Goal: Information Seeking & Learning: Learn about a topic

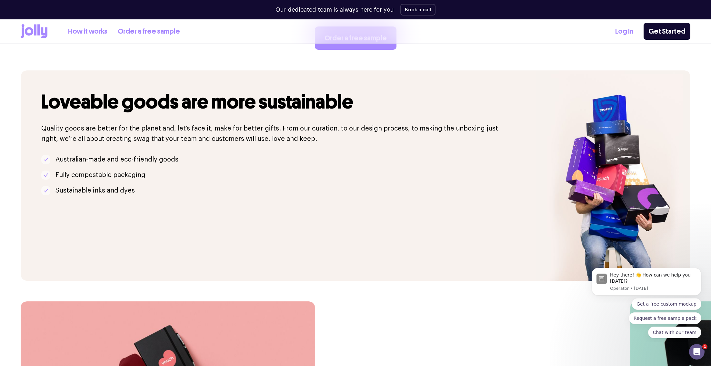
scroll to position [1675, 0]
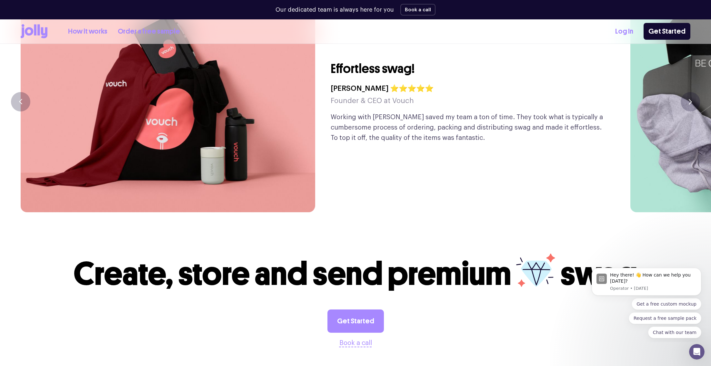
drag, startPoint x: 45, startPoint y: 271, endPoint x: 56, endPoint y: 273, distance: 11.5
drag, startPoint x: 46, startPoint y: 267, endPoint x: 43, endPoint y: 272, distance: 6.3
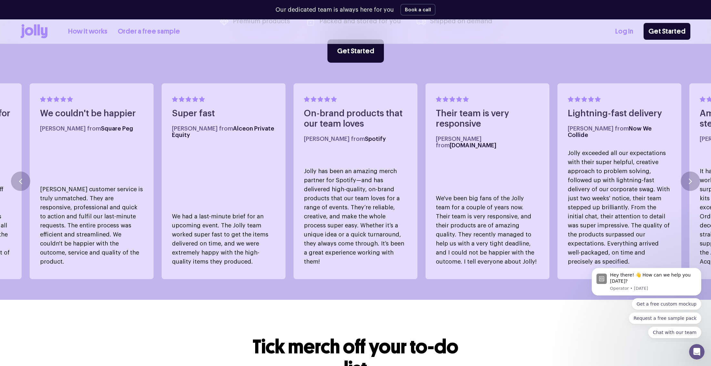
scroll to position [356, 0]
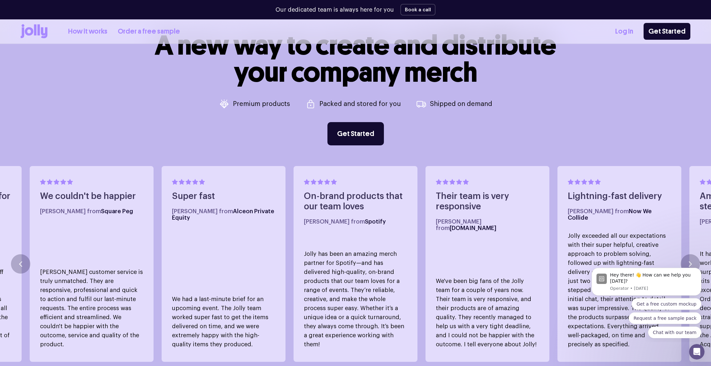
click at [90, 30] on link "How it works" at bounding box center [87, 31] width 39 height 11
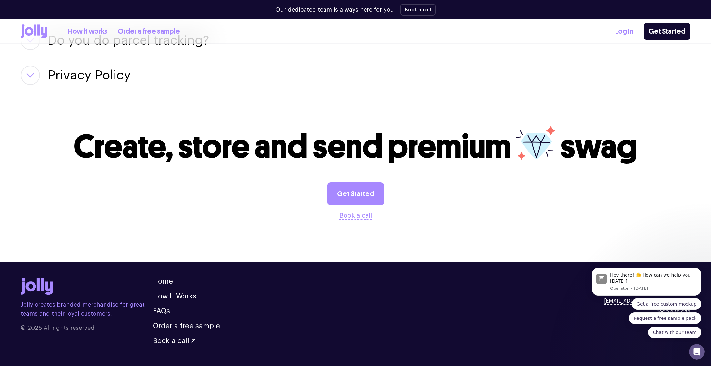
scroll to position [1121, 0]
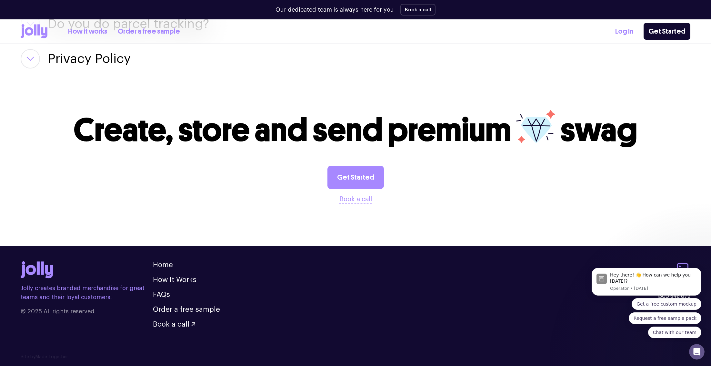
click at [141, 31] on link "Order a free sample" at bounding box center [149, 31] width 62 height 11
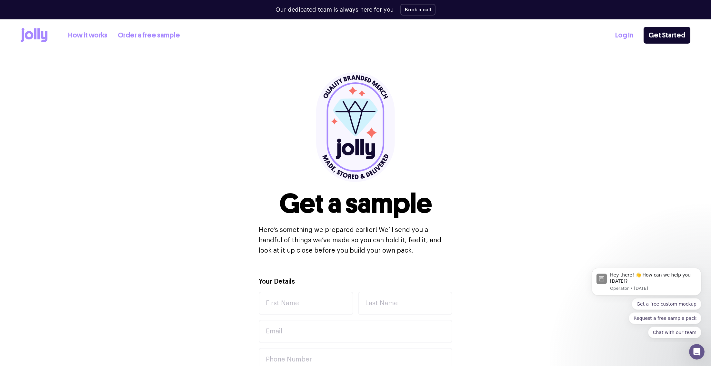
drag, startPoint x: 356, startPoint y: 151, endPoint x: 366, endPoint y: 157, distance: 11.6
click at [374, 164] on icon at bounding box center [355, 127] width 79 height 110
drag, startPoint x: 359, startPoint y: 153, endPoint x: 377, endPoint y: 138, distance: 22.7
click at [297, 130] on div "Get a sample Here’s something we prepared earlier! We’ll send you a handful of …" at bounding box center [356, 163] width 194 height 183
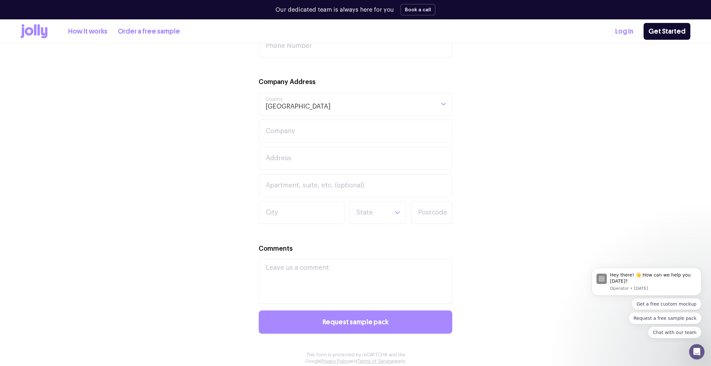
scroll to position [609, 0]
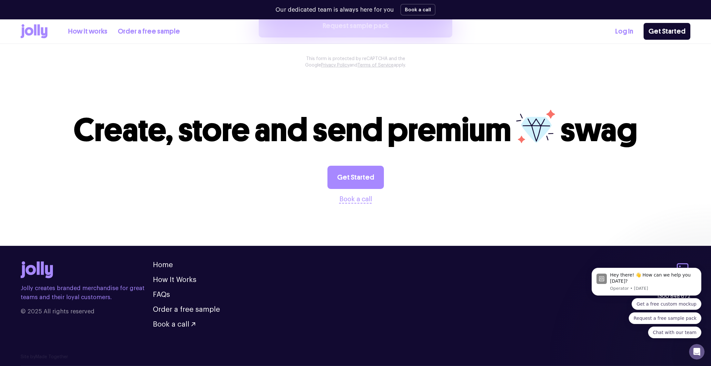
click at [335, 90] on section "Create, store and send premium swag Get Started Book a call" at bounding box center [355, 157] width 711 height 136
drag, startPoint x: 202, startPoint y: 268, endPoint x: 187, endPoint y: 277, distance: 17.7
click at [202, 268] on ul "Home How It Works FAQs Order a free sample Book a call" at bounding box center [186, 294] width 67 height 66
click at [186, 278] on link "How It Works" at bounding box center [175, 279] width 44 height 7
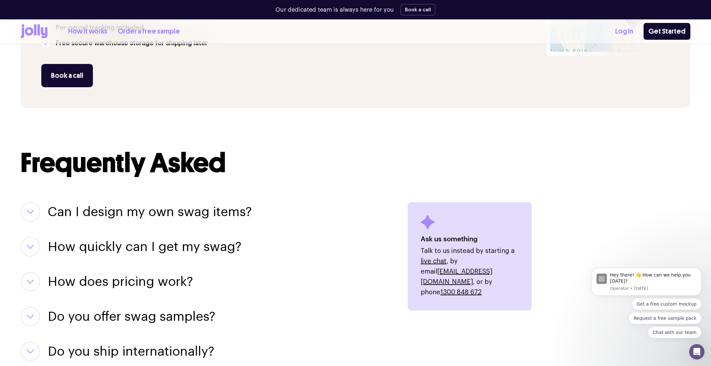
scroll to position [1121, 0]
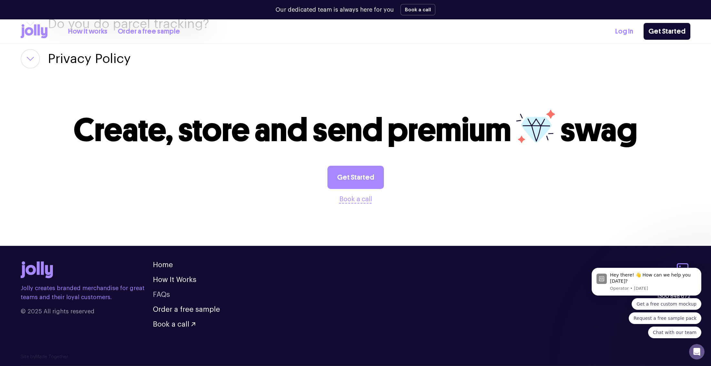
click at [163, 295] on link "FAQs" at bounding box center [161, 294] width 17 height 7
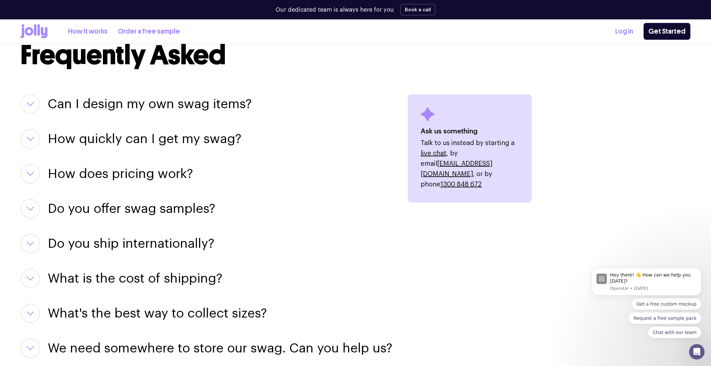
scroll to position [763, 0]
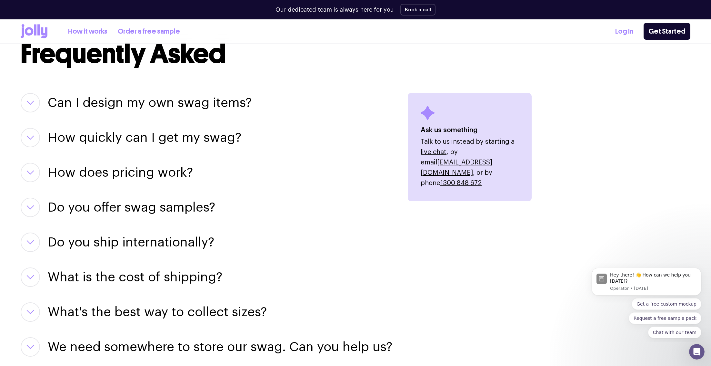
click at [214, 106] on h3 "Can I design my own swag items?" at bounding box center [150, 102] width 204 height 19
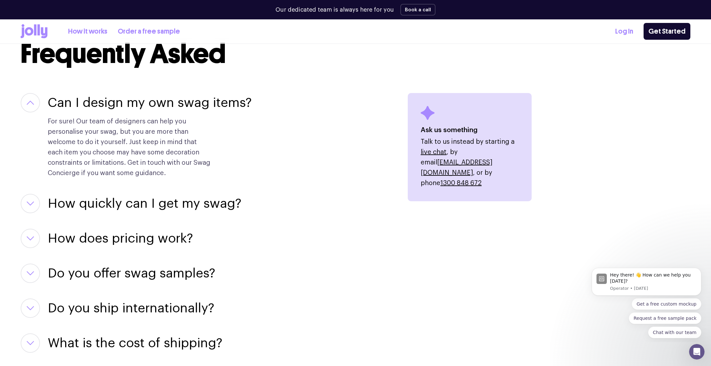
drag, startPoint x: 198, startPoint y: 204, endPoint x: 207, endPoint y: 207, distance: 9.0
click at [199, 204] on h3 "How quickly can I get my swag?" at bounding box center [145, 203] width 194 height 19
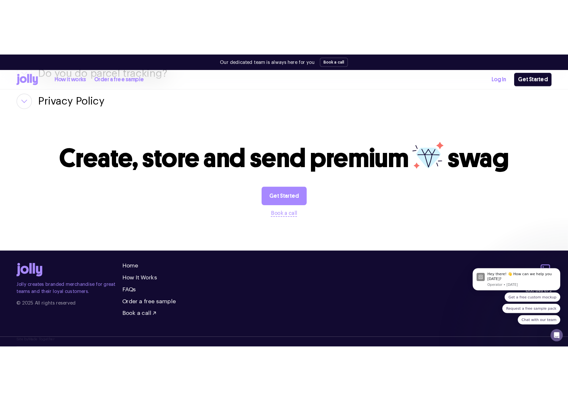
scroll to position [1231, 0]
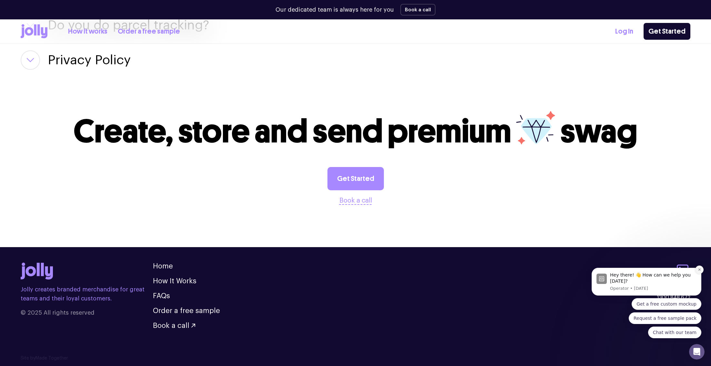
click at [699, 270] on icon "Dismiss notification" at bounding box center [700, 269] width 4 height 4
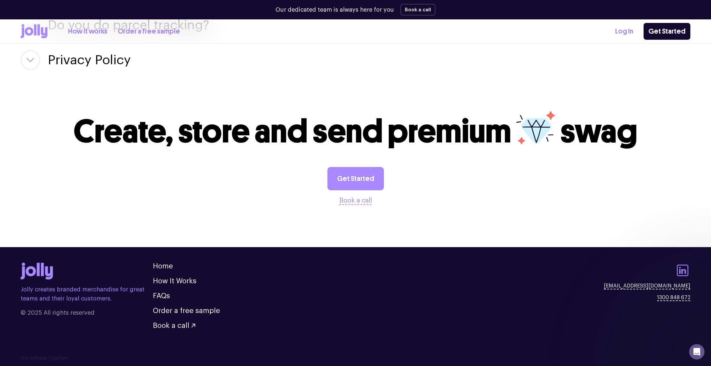
click at [685, 271] on icon at bounding box center [683, 270] width 12 height 12
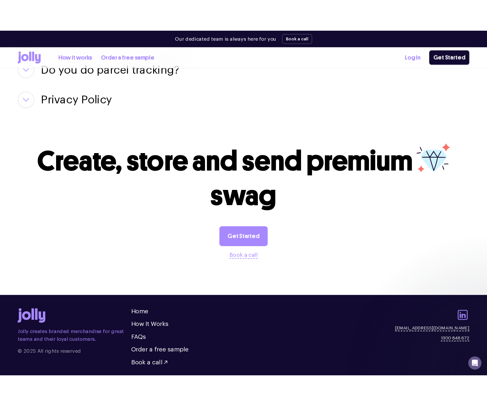
scroll to position [1257, 0]
